Goal: Information Seeking & Learning: Compare options

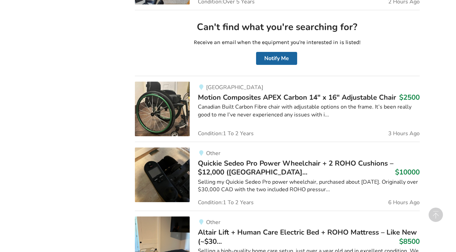
scroll to position [400, 0]
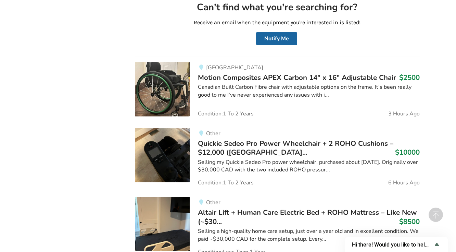
click at [252, 142] on span "Quickie Sedeo Pro Power Wheelchair + 2 ROHO Cushions – $12,000 ([GEOGRAPHIC_DAT…" at bounding box center [295, 148] width 195 height 18
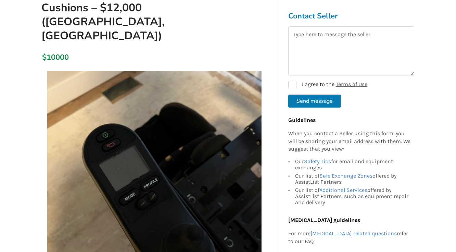
scroll to position [137, 0]
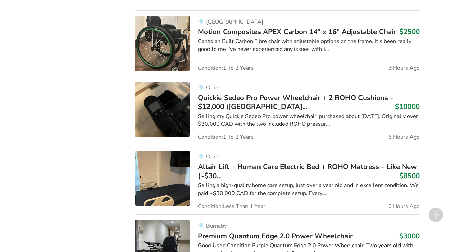
scroll to position [492, 0]
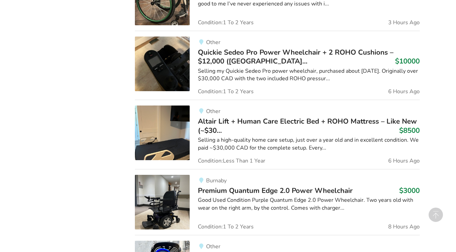
click at [244, 122] on span "Altair Lift + Human Care Electric Bed + ROHO Mattress – Like New (~$30..." at bounding box center [307, 126] width 219 height 18
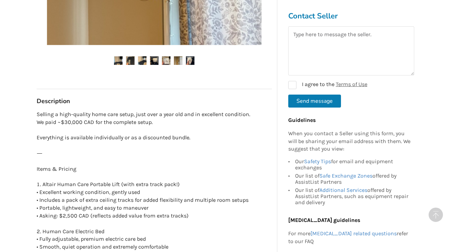
scroll to position [411, 0]
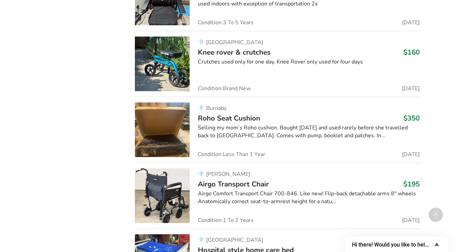
scroll to position [3092, 0]
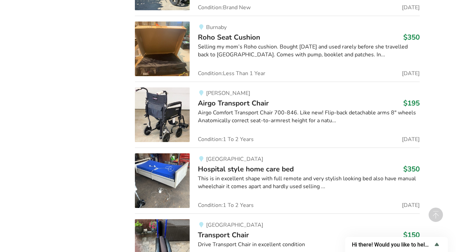
click at [220, 167] on span "Hospital style home care bed" at bounding box center [246, 170] width 96 height 10
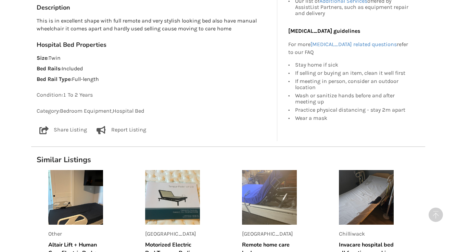
scroll to position [411, 0]
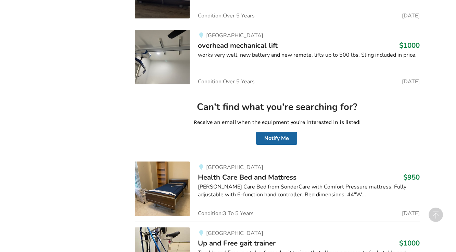
scroll to position [3490, 0]
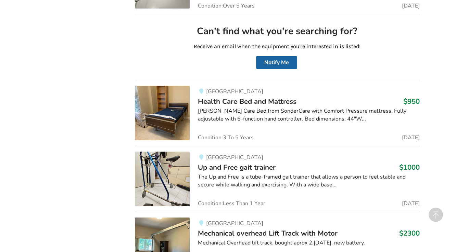
click at [242, 98] on span "Health Care Bed and Mattress" at bounding box center [247, 102] width 99 height 10
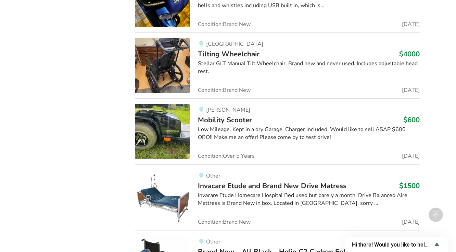
scroll to position [4563, 0]
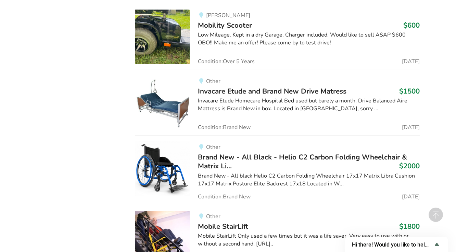
click at [236, 87] on span "Invacare Etude and Brand New Drive Matress" at bounding box center [272, 92] width 148 height 10
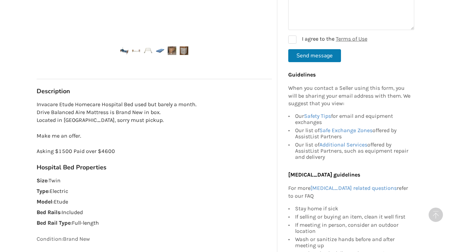
scroll to position [319, 0]
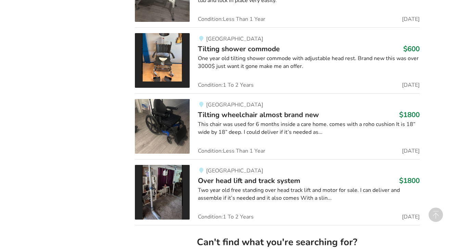
scroll to position [4955, 0]
